Goal: Obtain resource: Obtain resource

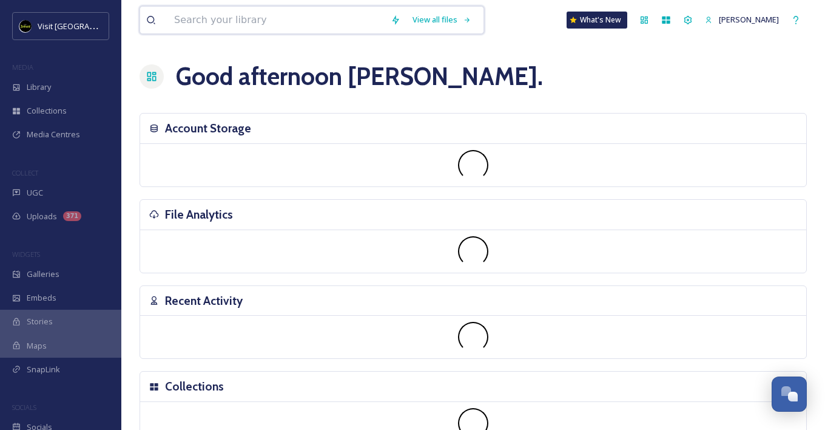
click at [309, 16] on input at bounding box center [276, 20] width 217 height 27
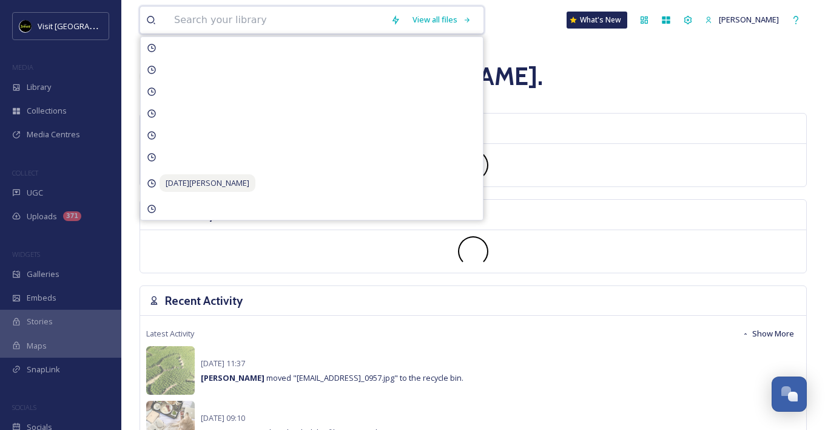
paste input "1DRK4990.jpg"
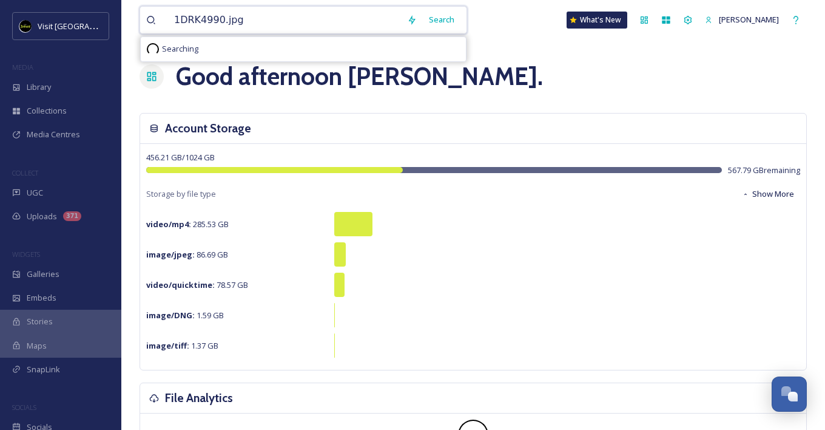
click at [174, 24] on input "1DRK4990.jpg" at bounding box center [284, 20] width 233 height 27
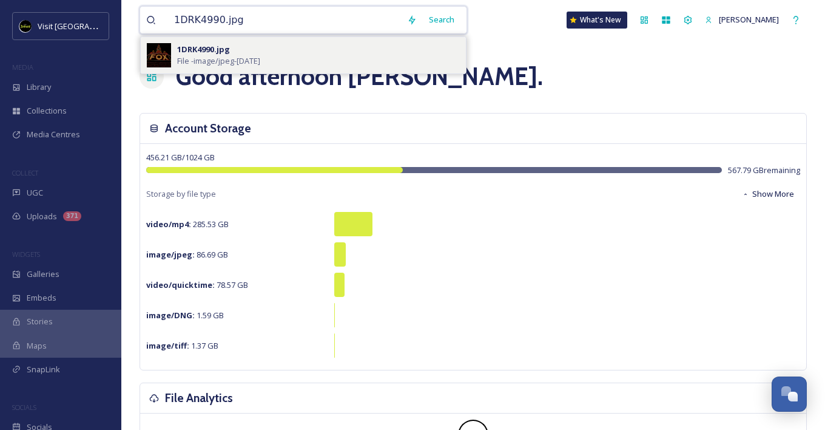
type input "1DRK4990.jpg"
click at [293, 63] on div "1DRK4990.jpg File - image/jpeg - Oct 14 2015" at bounding box center [318, 55] width 283 height 23
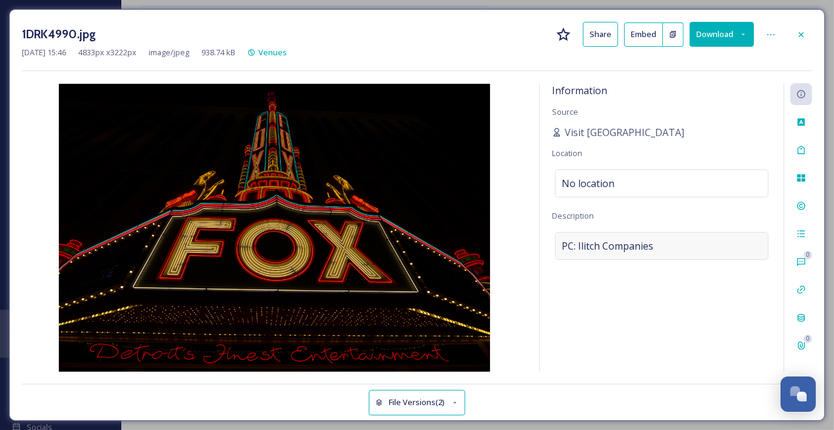
click at [665, 240] on div "PC: Ilitch Companies" at bounding box center [662, 246] width 214 height 28
drag, startPoint x: 673, startPoint y: 243, endPoint x: 542, endPoint y: 243, distance: 131.0
click at [542, 243] on div "Information Source Visit Detroit Location No location Description PC: Ilitch Co…" at bounding box center [662, 227] width 244 height 288
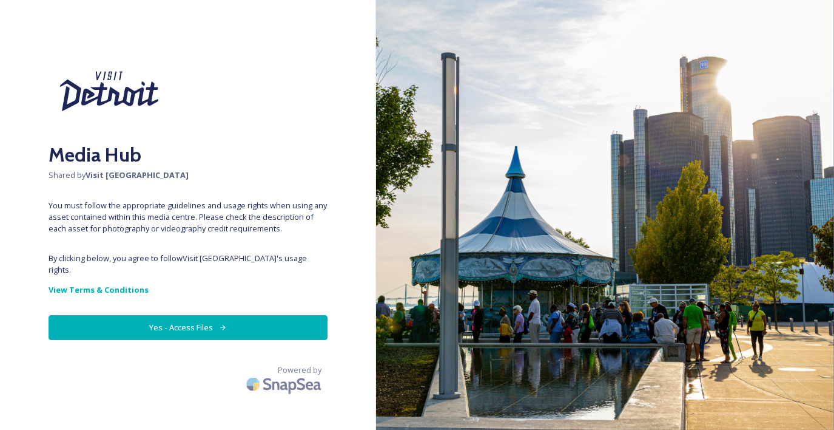
click at [207, 319] on button "Yes - Access Files" at bounding box center [188, 327] width 279 height 25
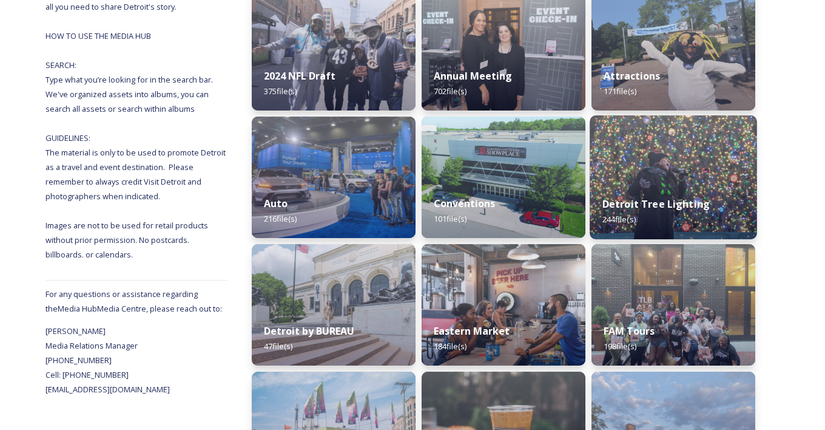
scroll to position [243, 0]
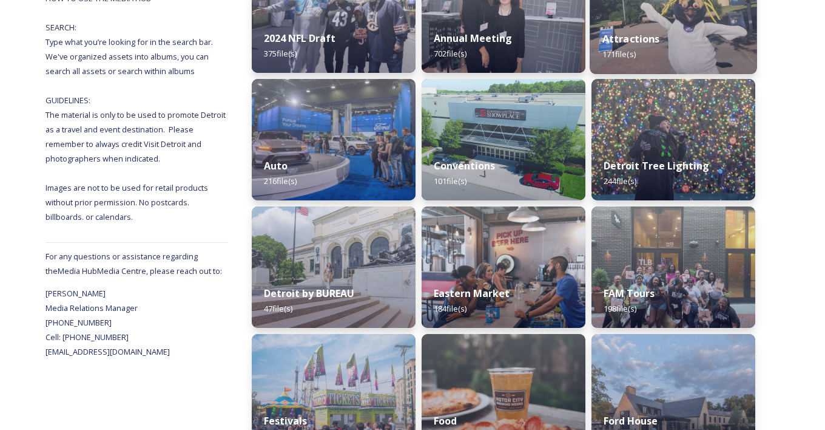
click at [636, 48] on div "Attractions 171 file(s)" at bounding box center [673, 46] width 167 height 55
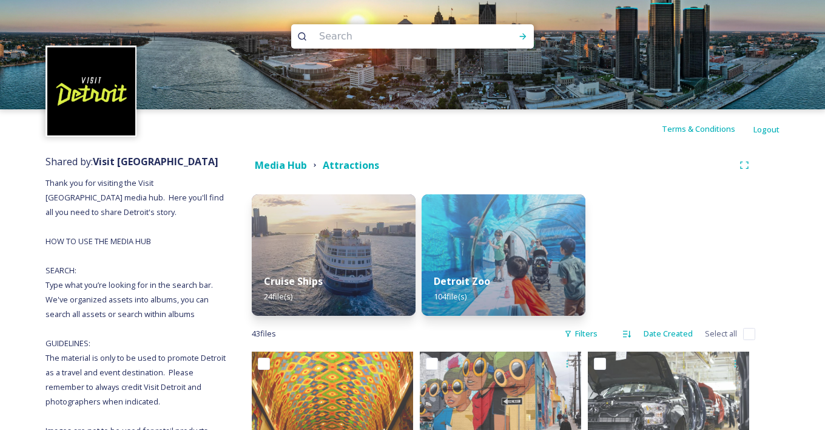
click at [368, 31] on input at bounding box center [396, 36] width 166 height 27
paste input "PC: Ilitch Companies"
type input "PC: Ilitch Companies"
drag, startPoint x: 421, startPoint y: 41, endPoint x: 245, endPoint y: 35, distance: 176.6
click at [248, 35] on div "PC: Ilitch Companies" at bounding box center [412, 54] width 825 height 109
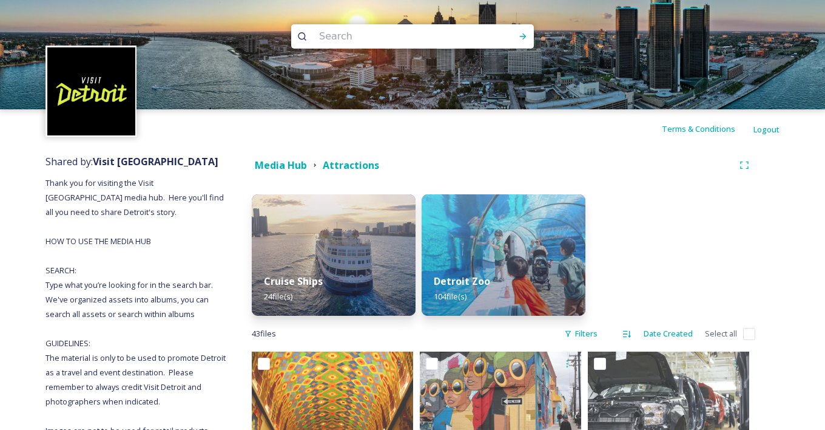
click at [445, 45] on input at bounding box center [396, 36] width 166 height 27
paste input "1DRK4990.jpg"
type input "1DRK4990.jpg"
click at [518, 36] on icon at bounding box center [523, 37] width 10 height 10
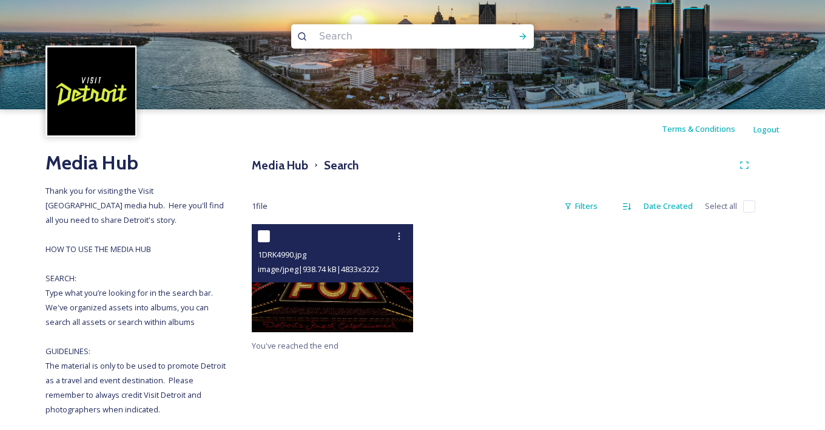
click at [321, 306] on img at bounding box center [332, 277] width 161 height 107
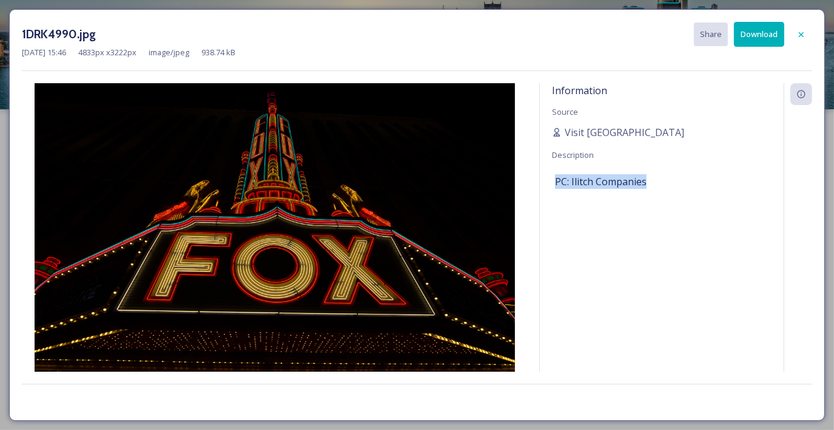
drag, startPoint x: 653, startPoint y: 176, endPoint x: 548, endPoint y: 175, distance: 104.4
click at [548, 175] on div "Information Source Visit [GEOGRAPHIC_DATA] Description PC: Ilitch Companies" at bounding box center [662, 227] width 244 height 288
copy span "PC: Ilitch Companies"
